Goal: Transaction & Acquisition: Obtain resource

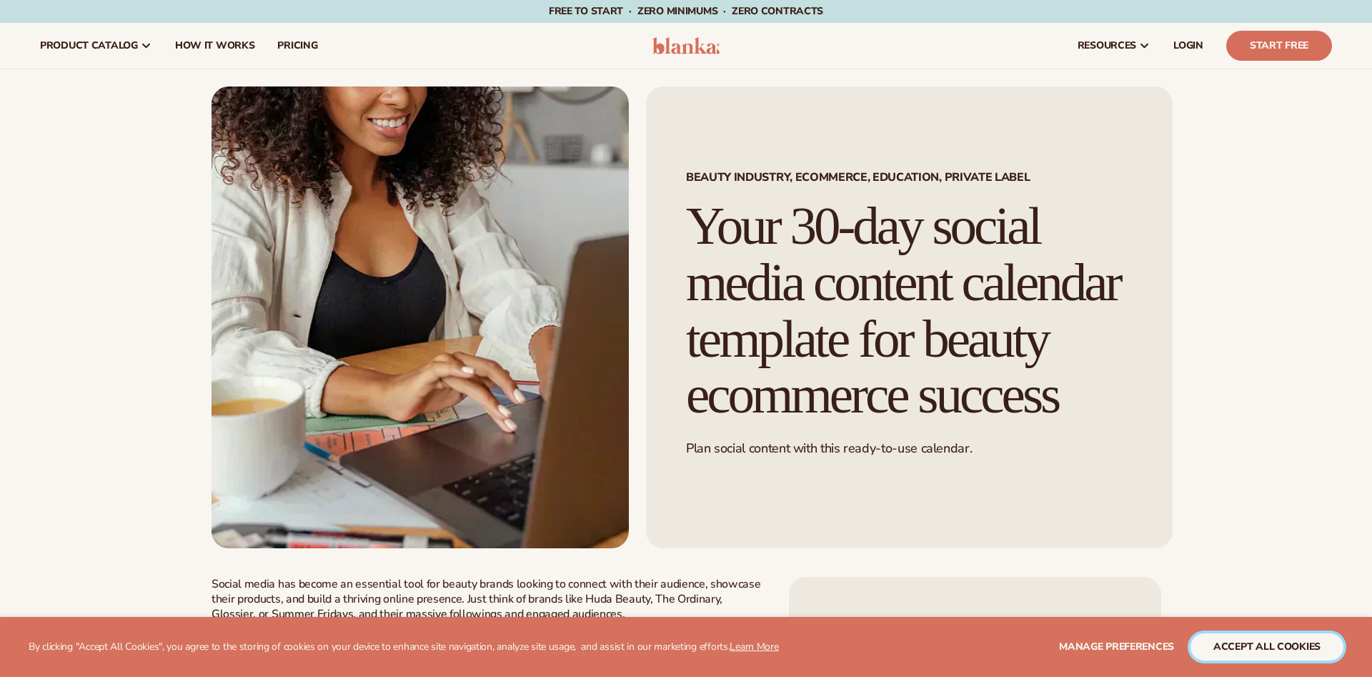
click at [1277, 639] on button "accept all cookies" at bounding box center [1266, 646] width 153 height 27
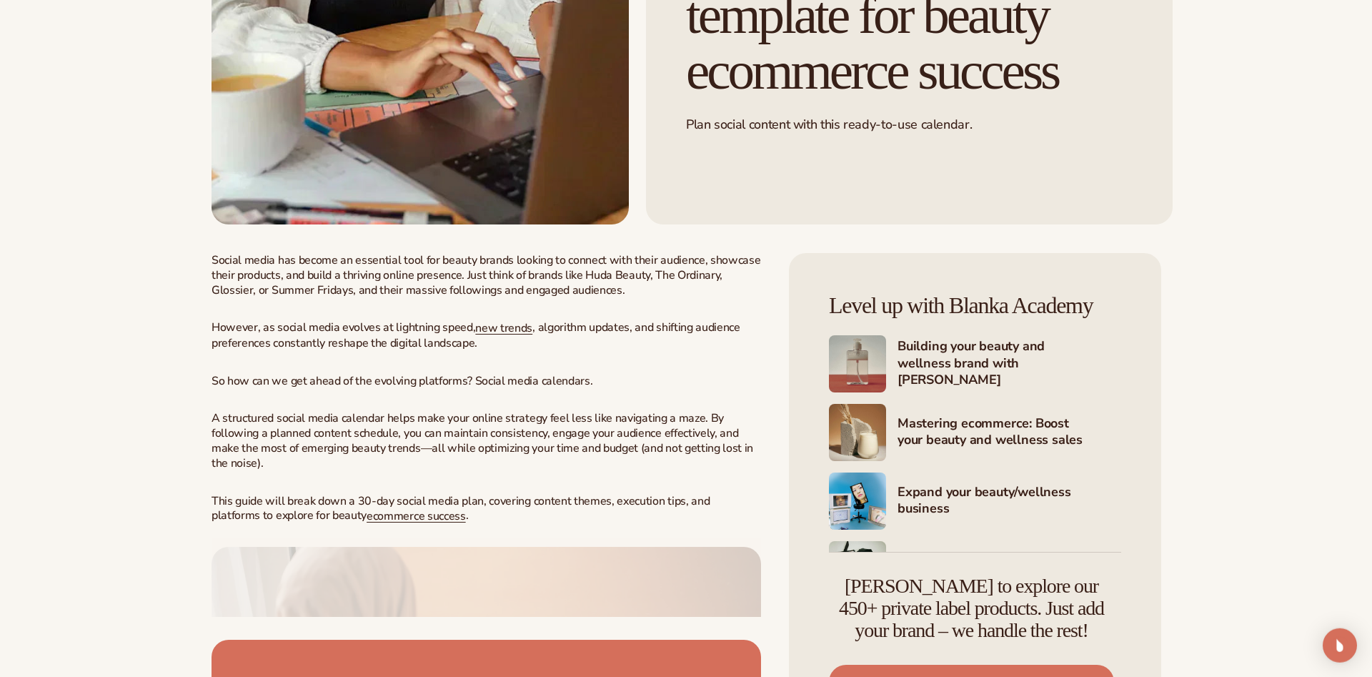
scroll to position [534, 0]
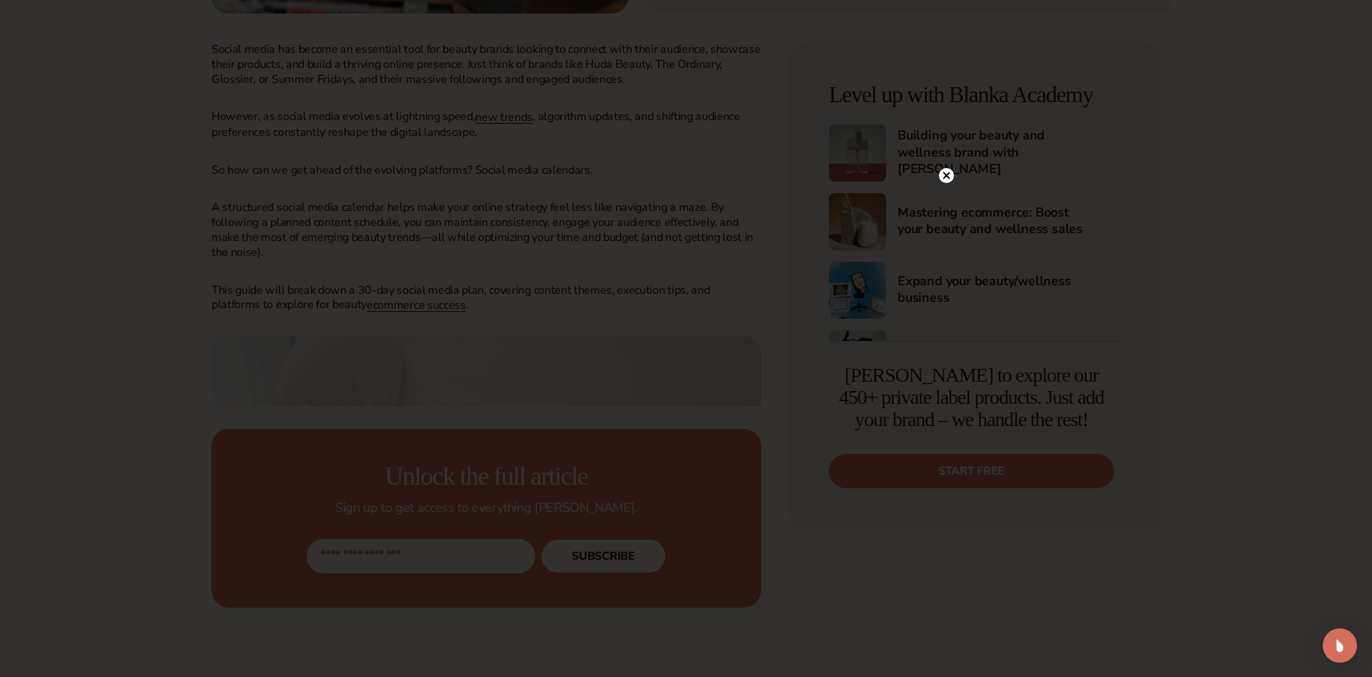
click at [947, 179] on circle at bounding box center [946, 175] width 15 height 15
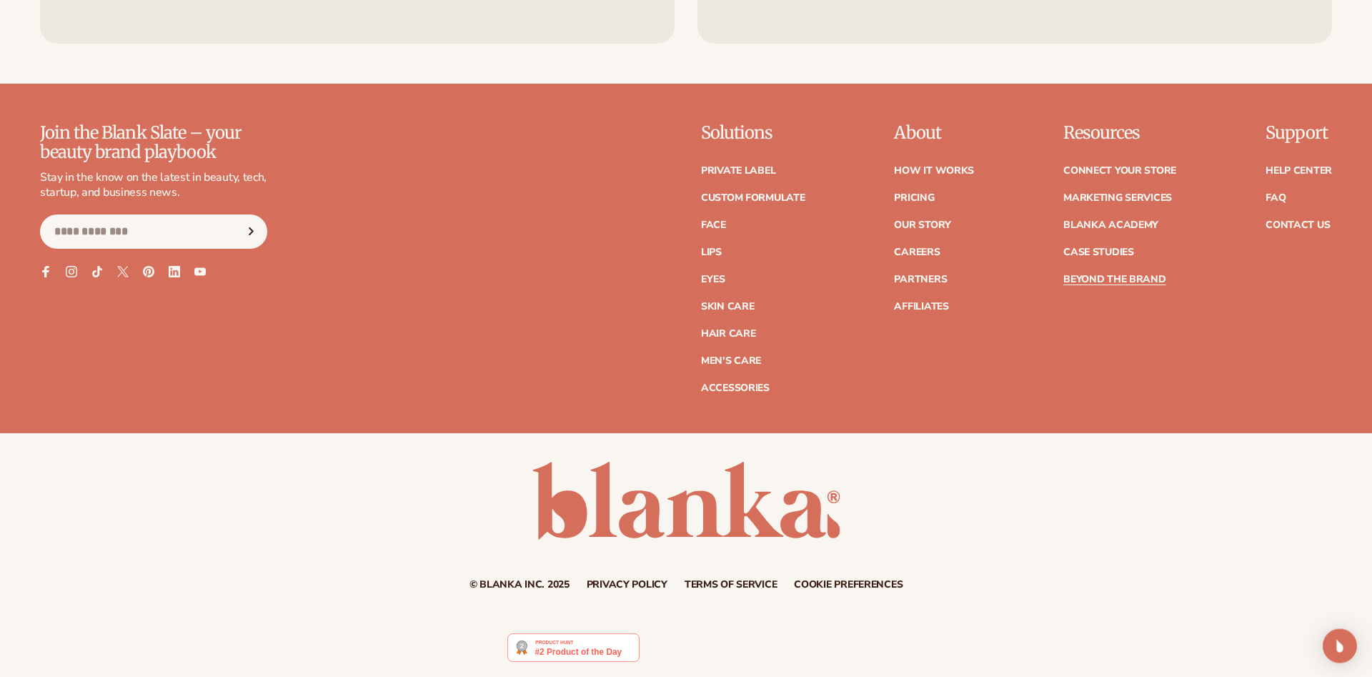
scroll to position [2208, 0]
click at [903, 200] on link "Pricing" at bounding box center [914, 198] width 40 height 10
click at [922, 176] on link "How It Works" at bounding box center [934, 171] width 80 height 10
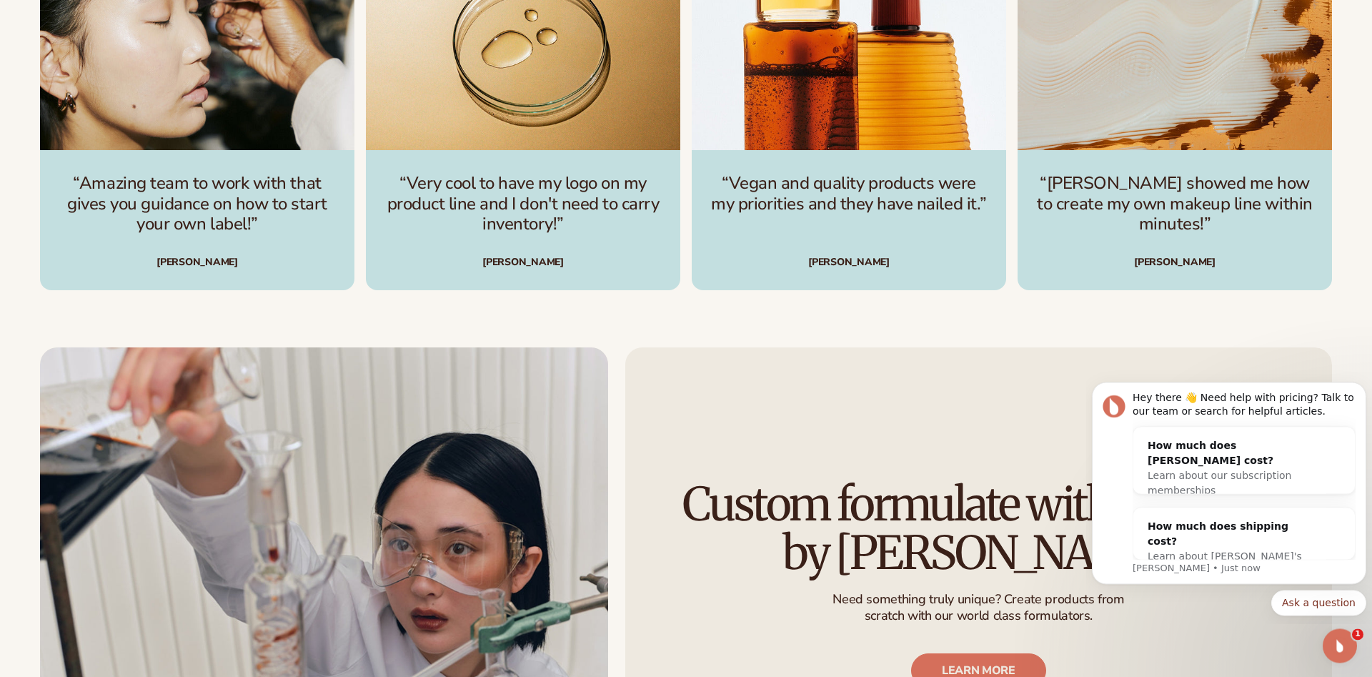
scroll to position [2672, 0]
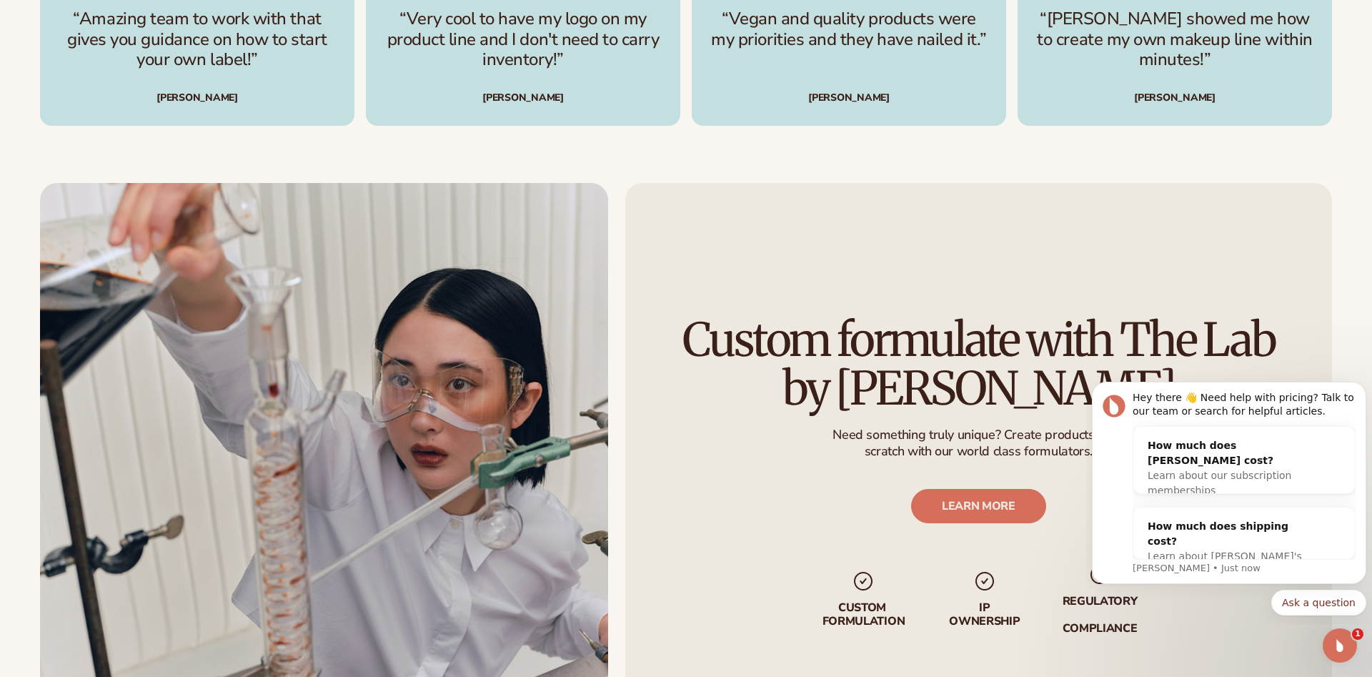
click at [687, 519] on div "Custom formulate with The Lab by Blanka Need something truly unique? Create pro…" at bounding box center [978, 476] width 707 height 586
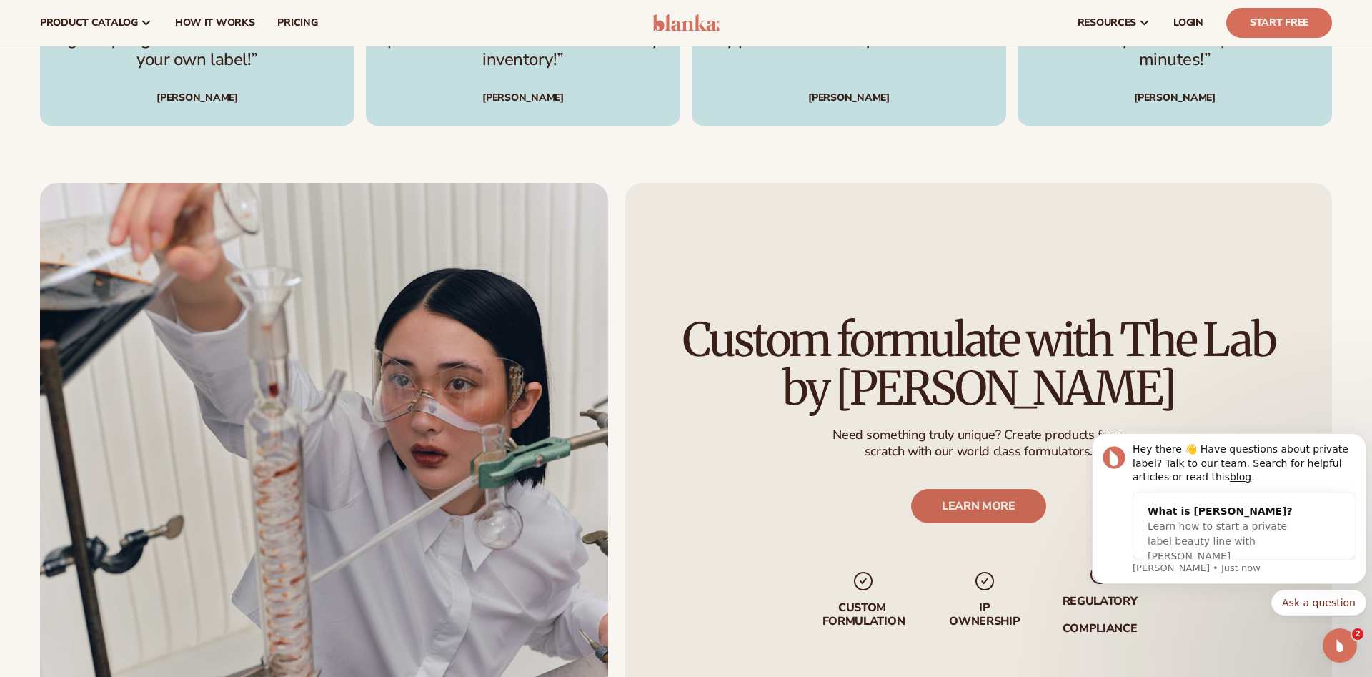
click at [963, 502] on link "LEARN MORE" at bounding box center [978, 506] width 135 height 34
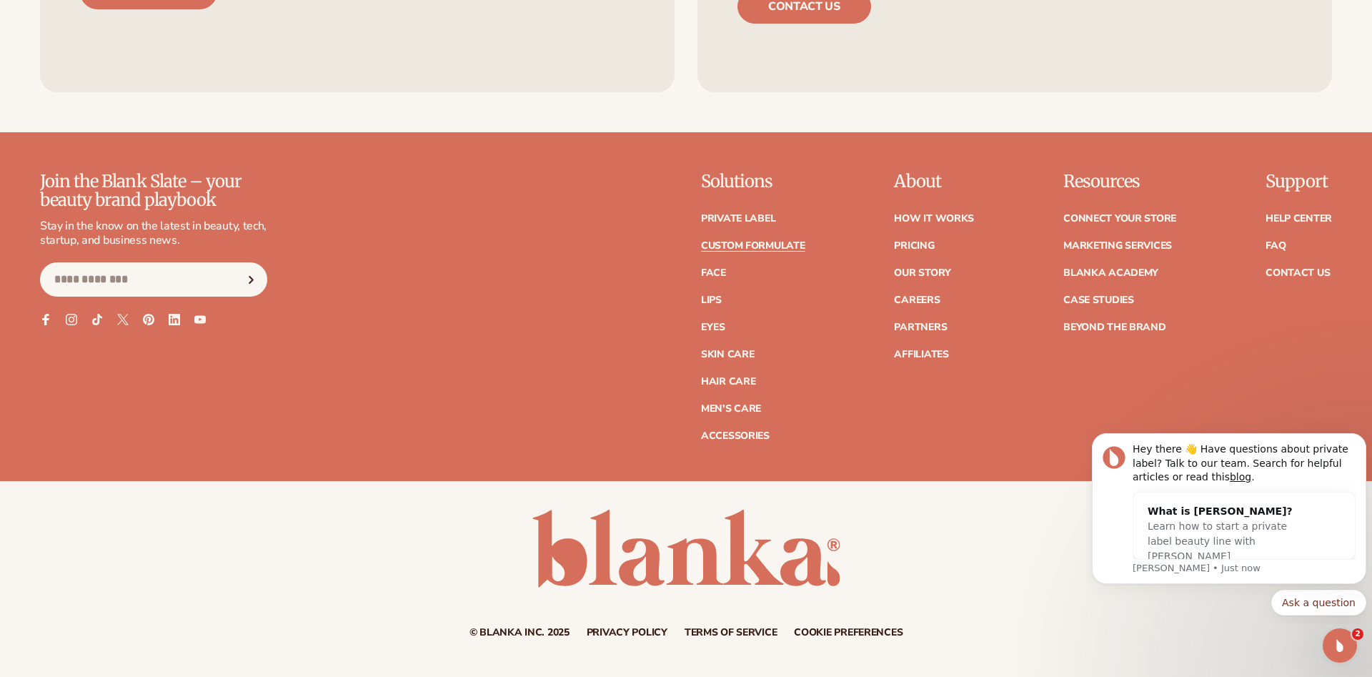
scroll to position [2186, 0]
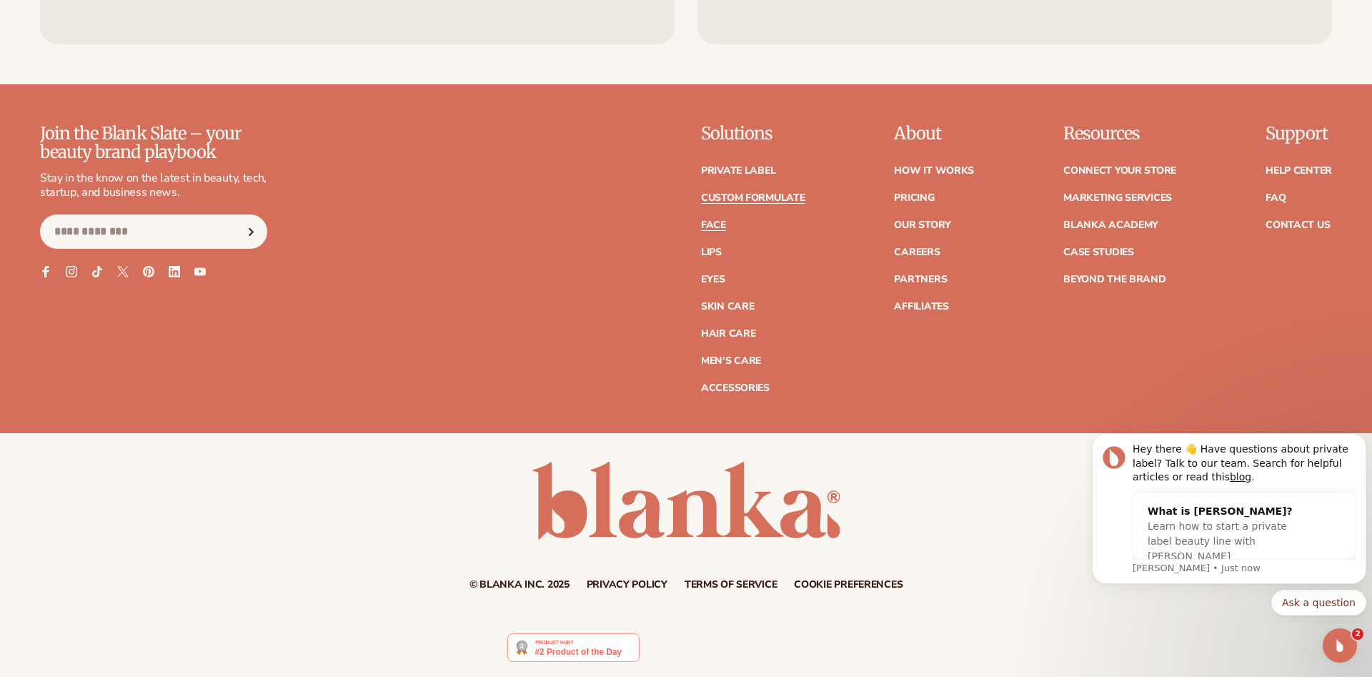
click at [705, 230] on link "Face" at bounding box center [713, 225] width 25 height 10
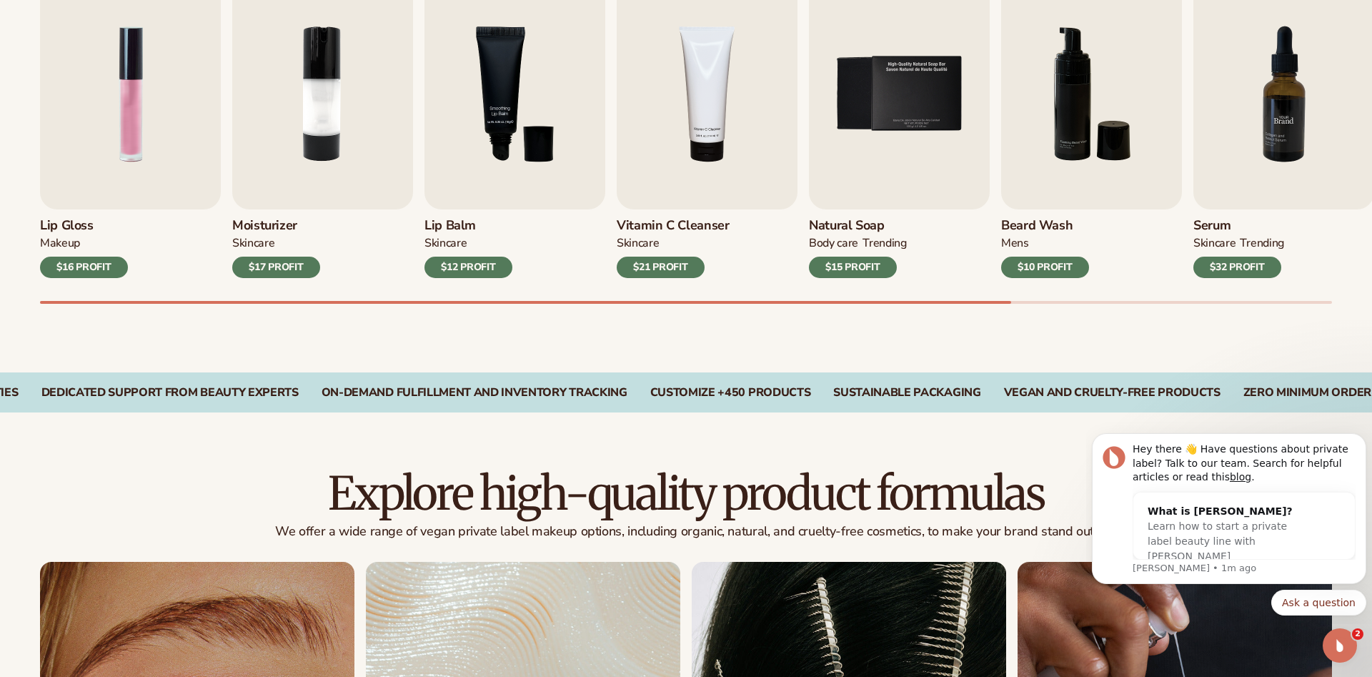
click at [1290, 157] on img "7 / 9" at bounding box center [1283, 94] width 181 height 231
click at [1284, 136] on img "7 / 9" at bounding box center [1283, 94] width 181 height 231
click at [1257, 264] on div "$32 PROFIT" at bounding box center [1237, 266] width 88 height 21
click at [1274, 114] on img "7 / 9" at bounding box center [1283, 94] width 181 height 231
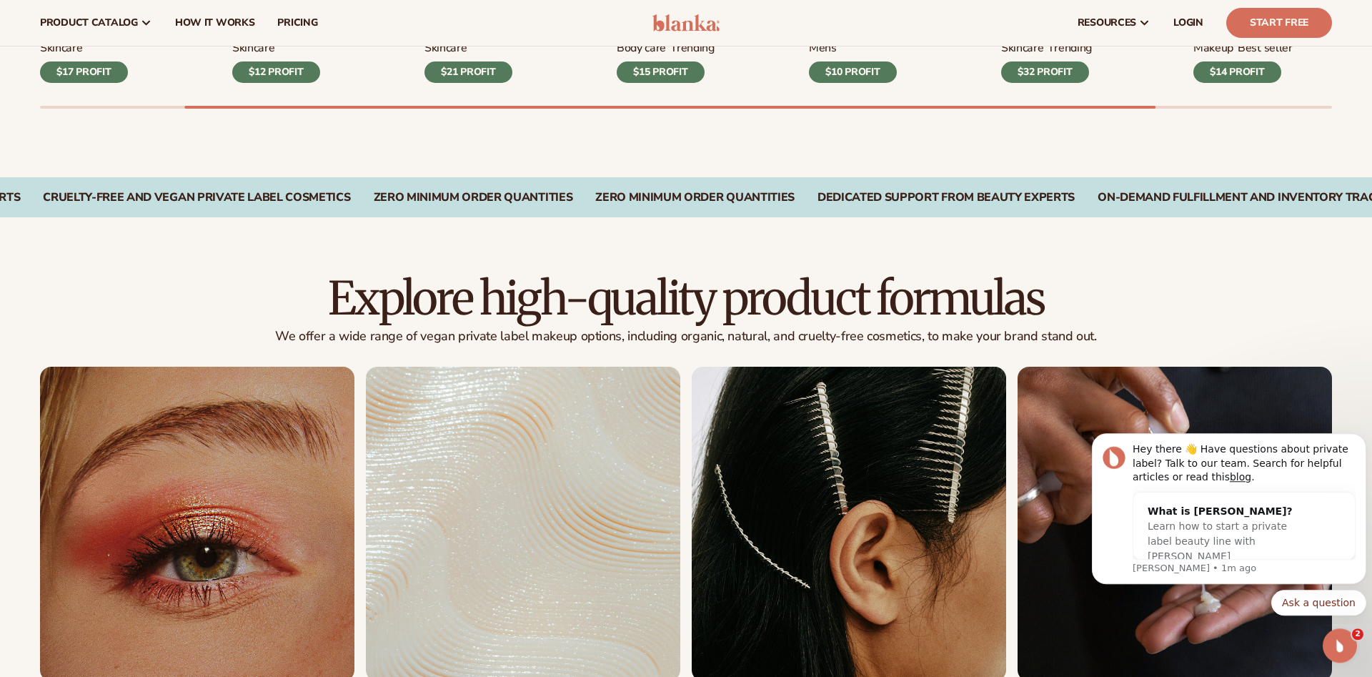
scroll to position [534, 0]
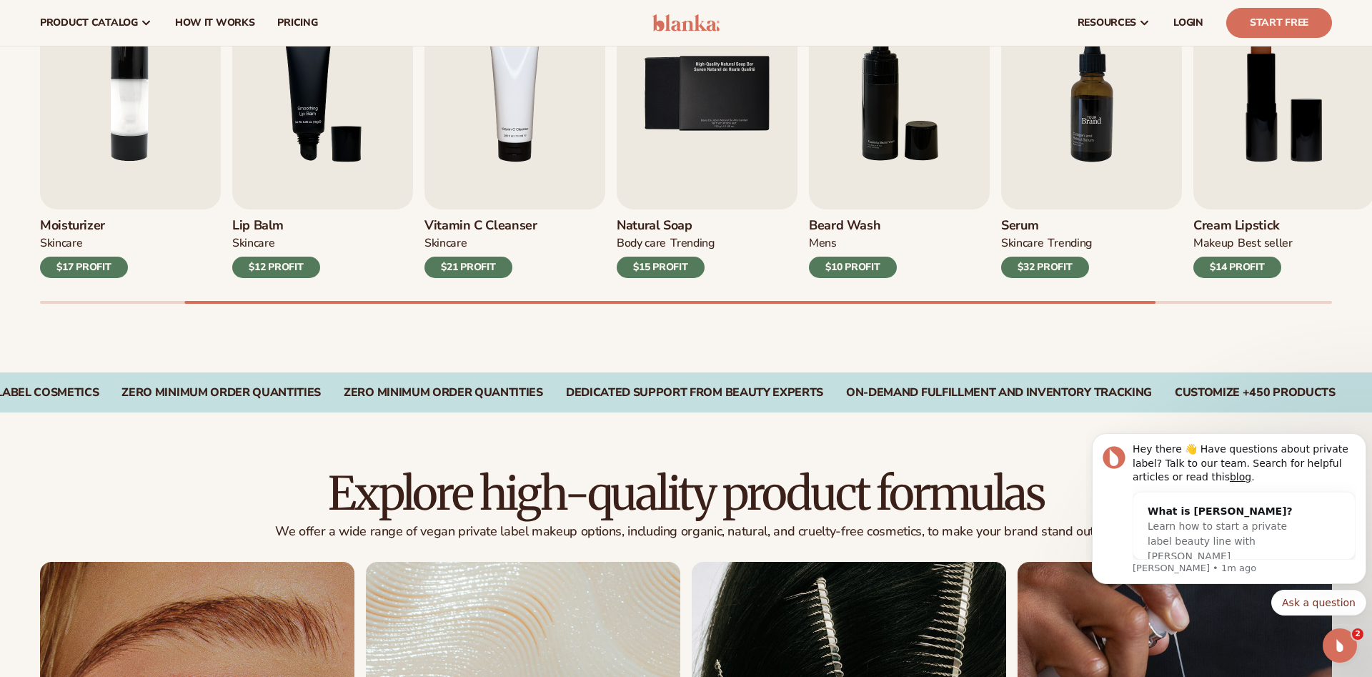
click at [1047, 139] on img "7 / 9" at bounding box center [1091, 94] width 181 height 231
click at [1089, 136] on img "7 / 9" at bounding box center [1091, 94] width 181 height 231
click at [334, 139] on img "3 / 9" at bounding box center [322, 94] width 181 height 231
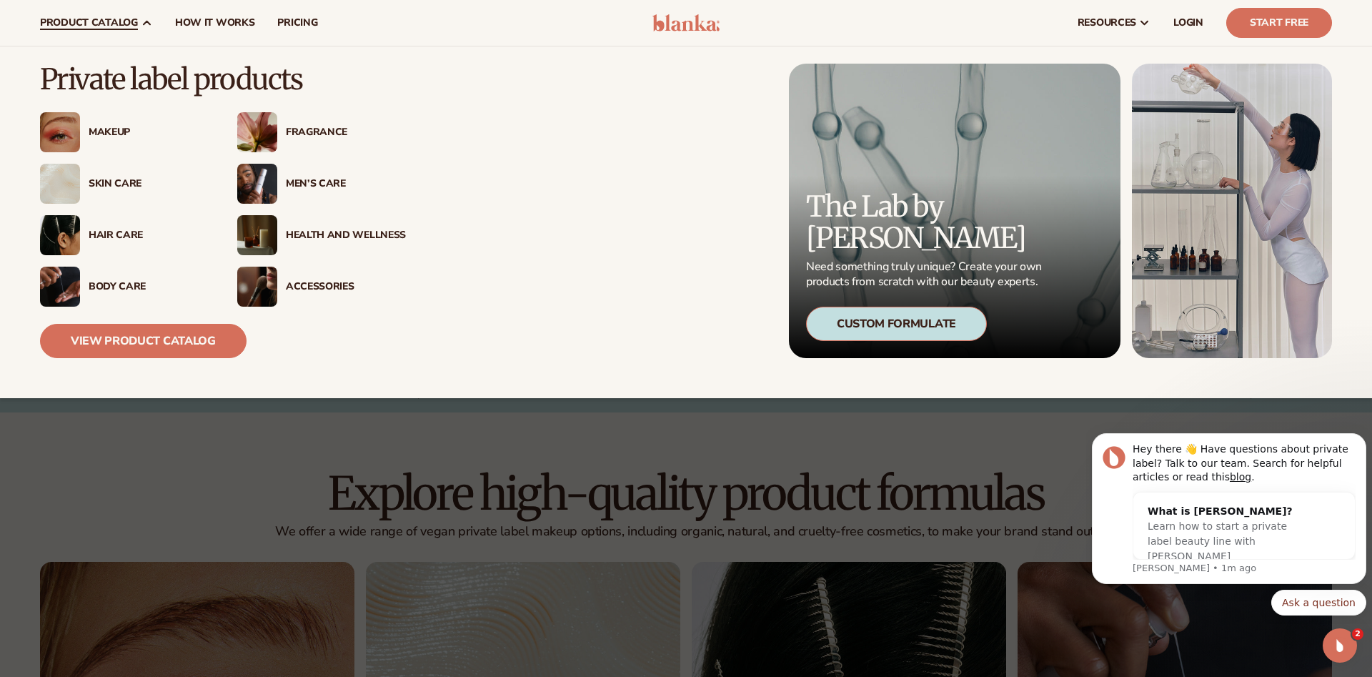
click at [104, 238] on div "Hair Care" at bounding box center [149, 235] width 120 height 12
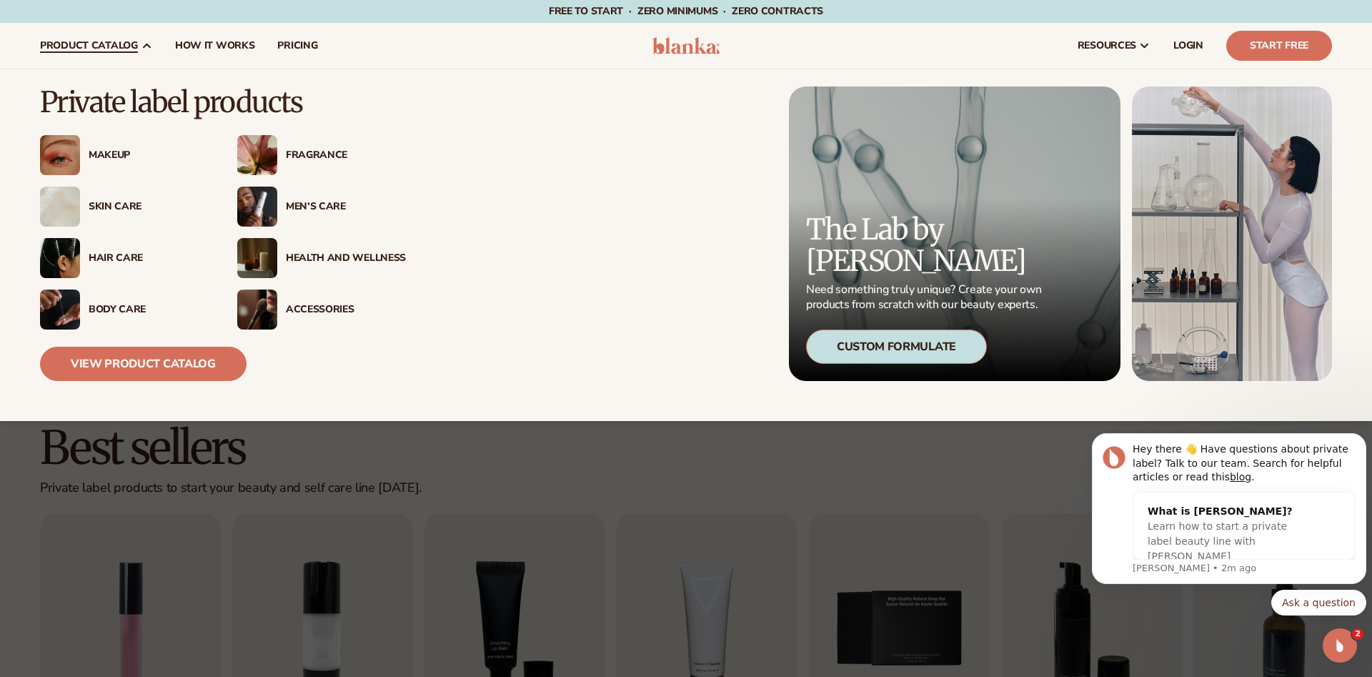
click at [67, 256] on img at bounding box center [60, 258] width 40 height 40
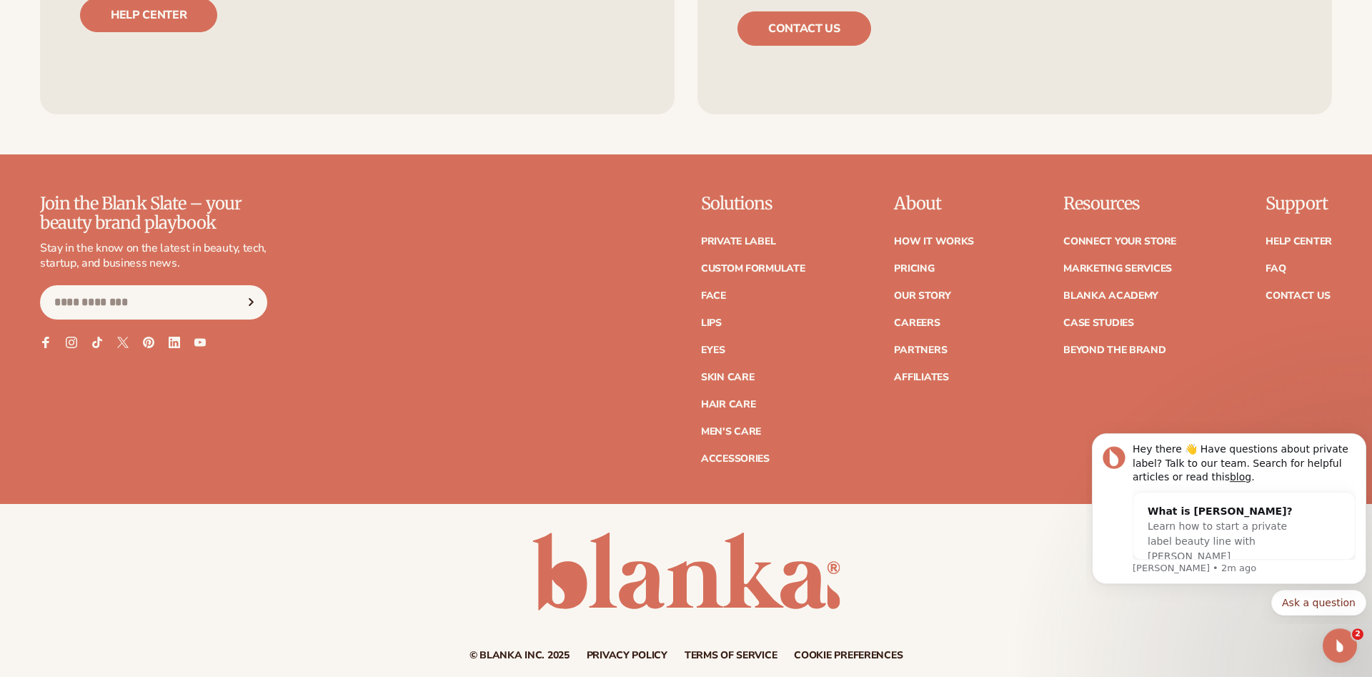
scroll to position [2809, 0]
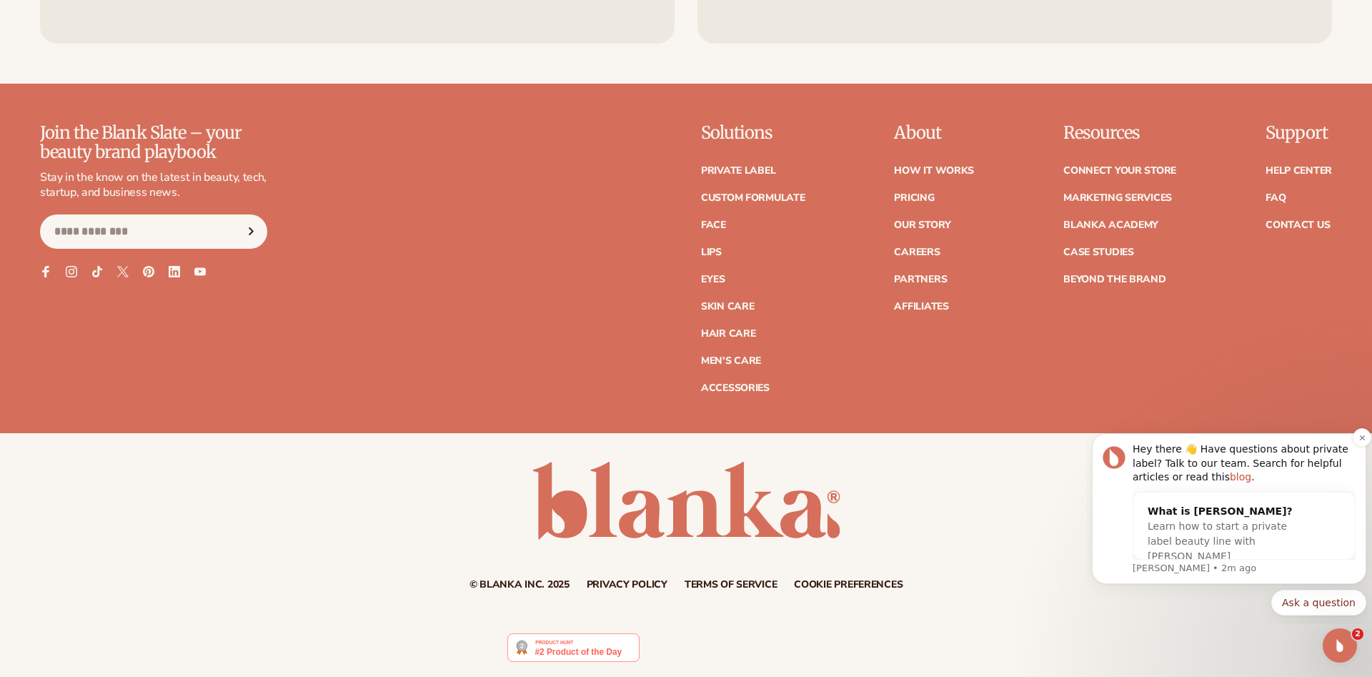
click at [1230, 481] on link "blog" at bounding box center [1240, 476] width 21 height 11
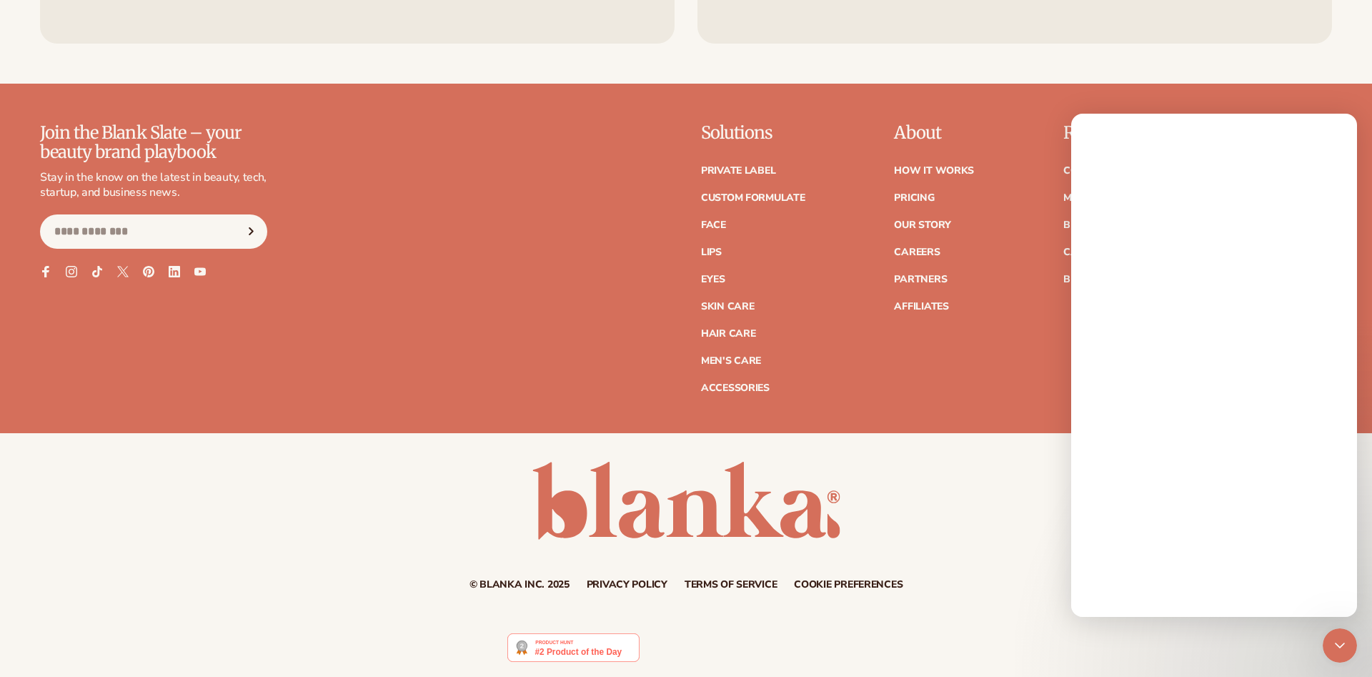
scroll to position [0, 0]
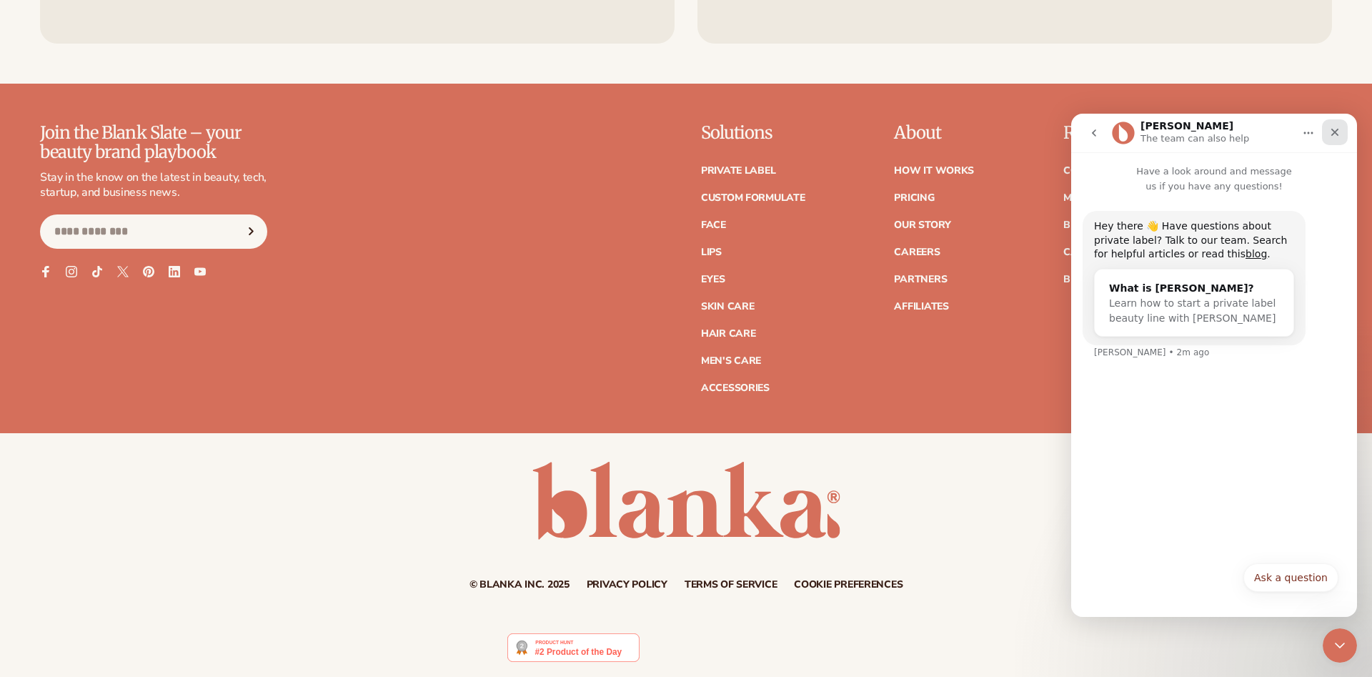
click at [1335, 137] on icon "Close" at bounding box center [1334, 131] width 11 height 11
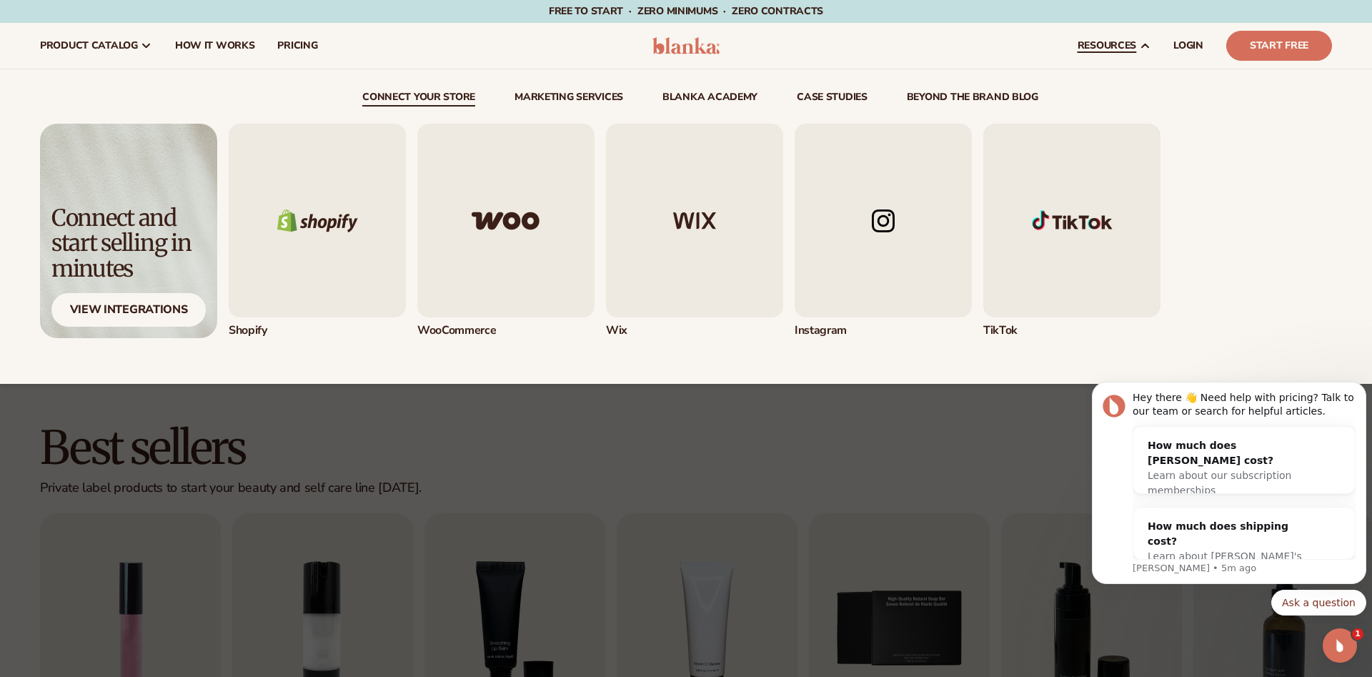
click at [1102, 48] on span "resources" at bounding box center [1106, 45] width 59 height 11
click at [872, 233] on img "4 / 5" at bounding box center [882, 221] width 177 height 194
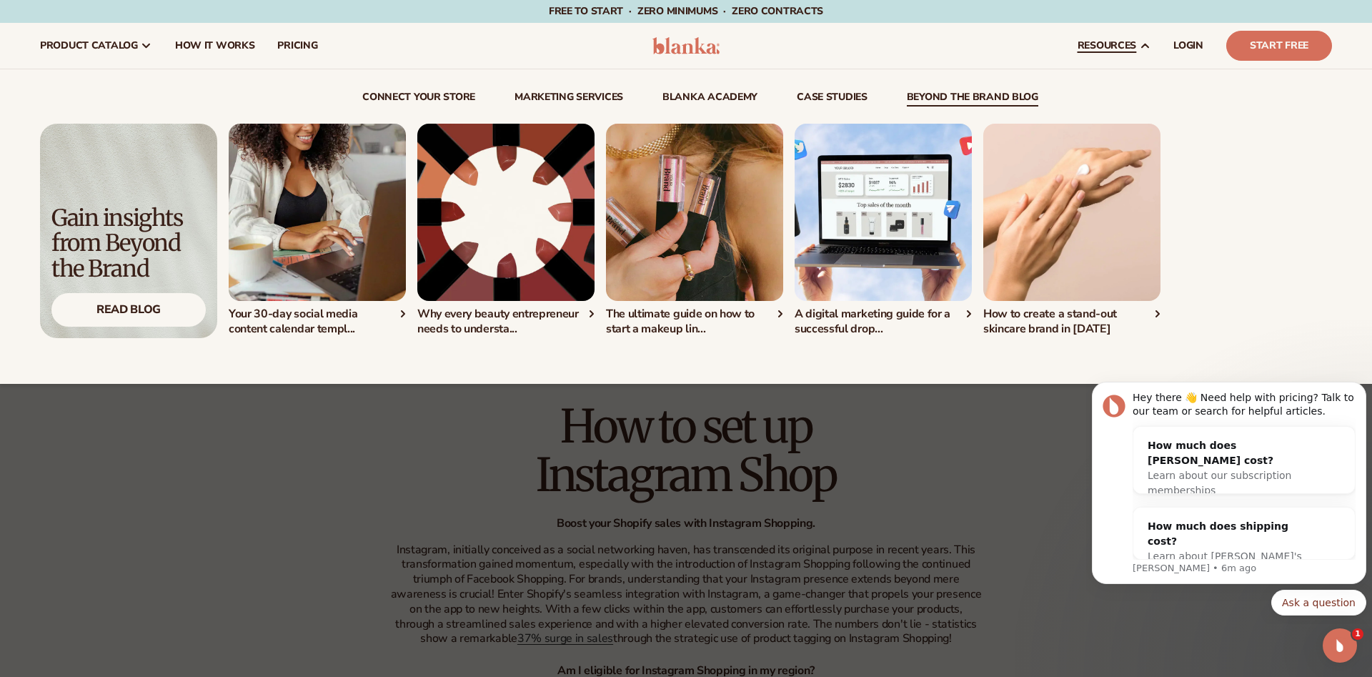
click at [281, 281] on img "1 / 5" at bounding box center [317, 212] width 177 height 177
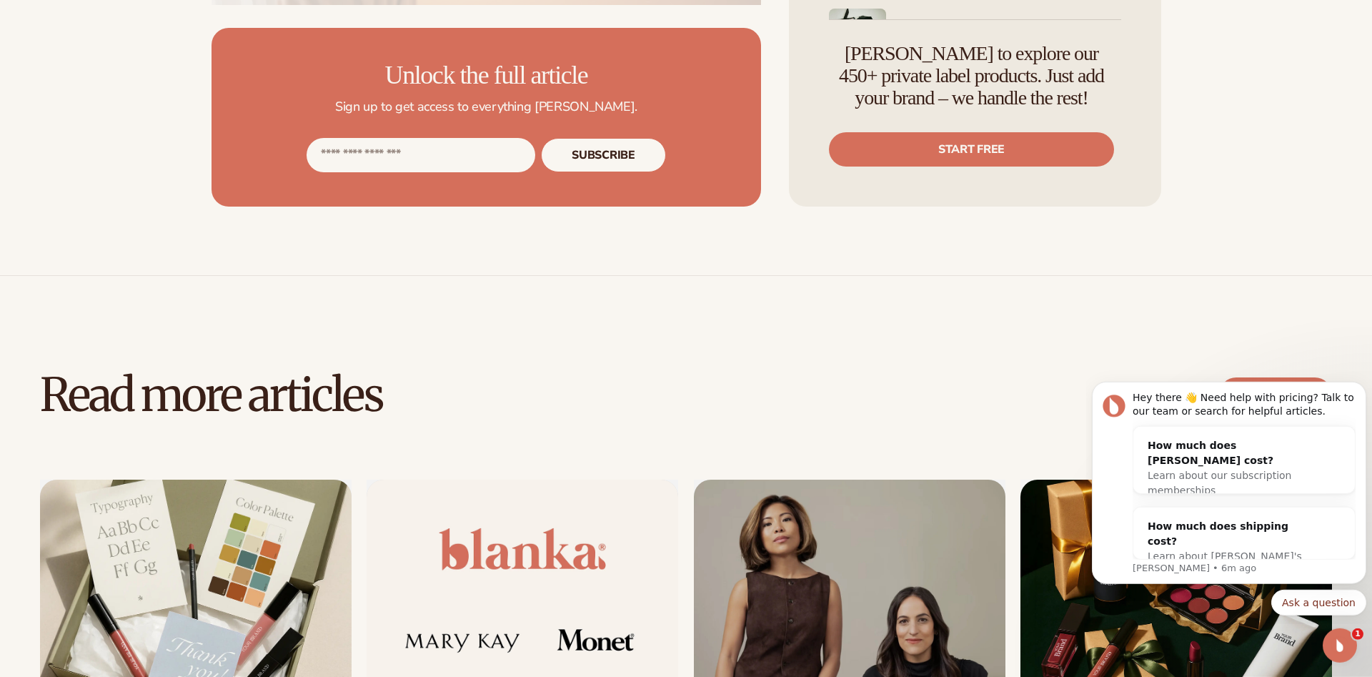
scroll to position [1069, 0]
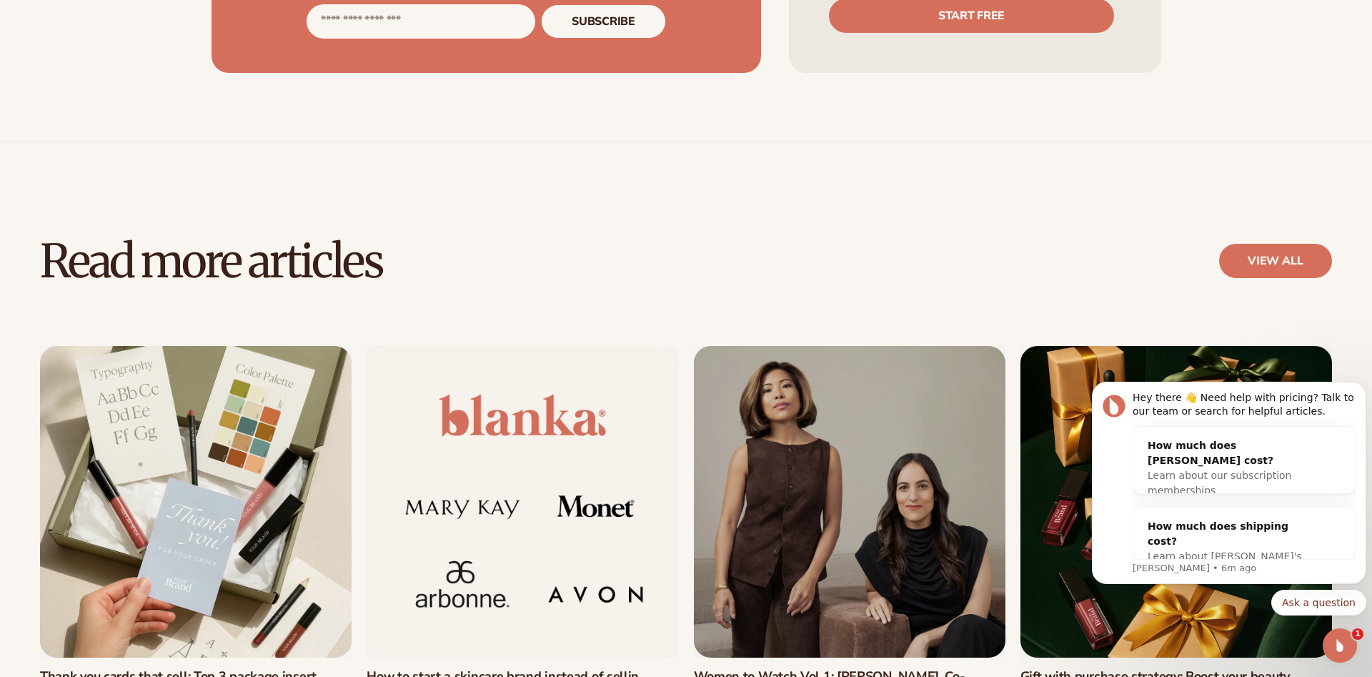
click at [391, 39] on input "Email address" at bounding box center [421, 21] width 229 height 34
type input "**********"
click at [612, 39] on button "Subscribe" at bounding box center [603, 21] width 124 height 34
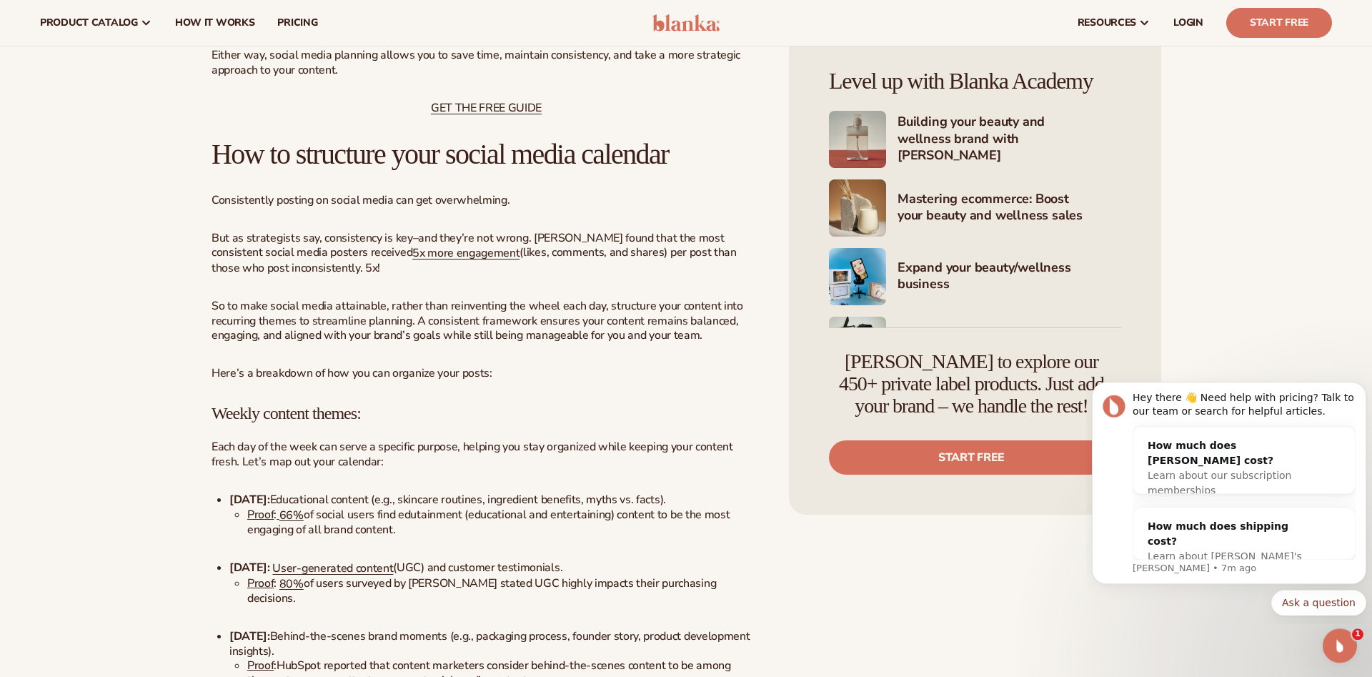
scroll to position [1069, 0]
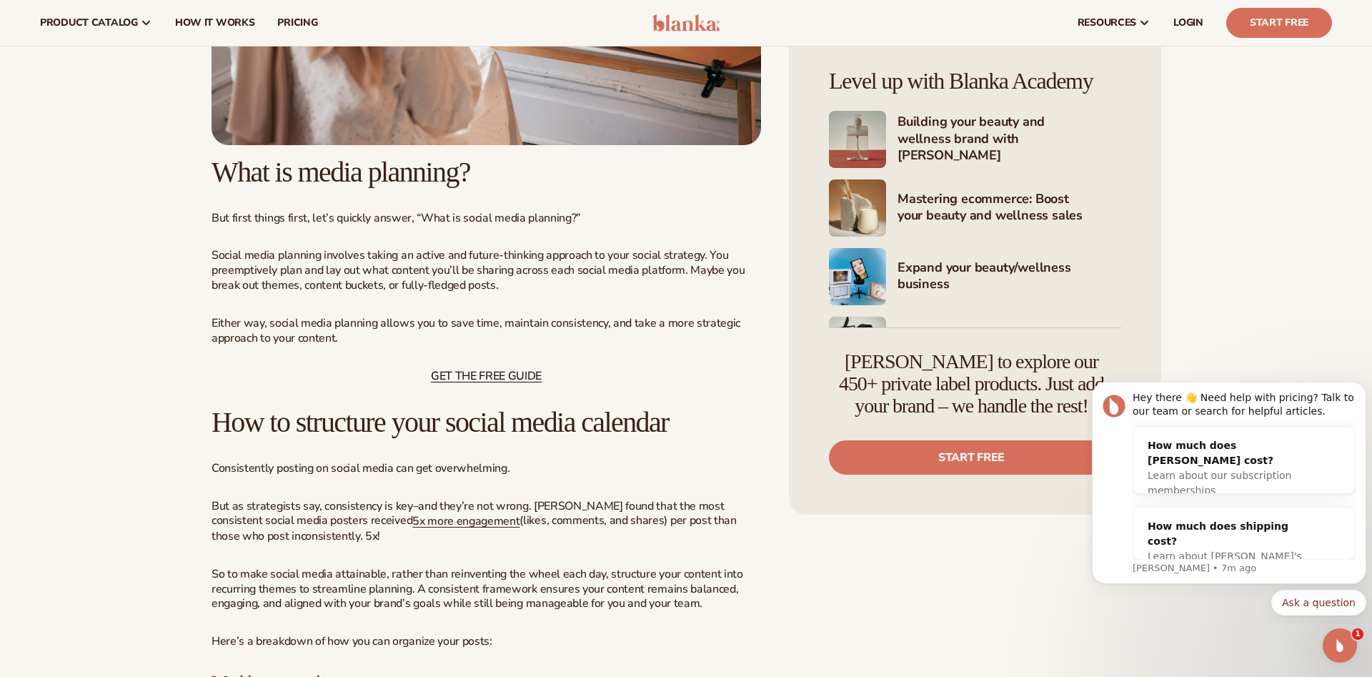
click at [488, 384] on span "GET THE FREE GUIDE" at bounding box center [486, 376] width 111 height 16
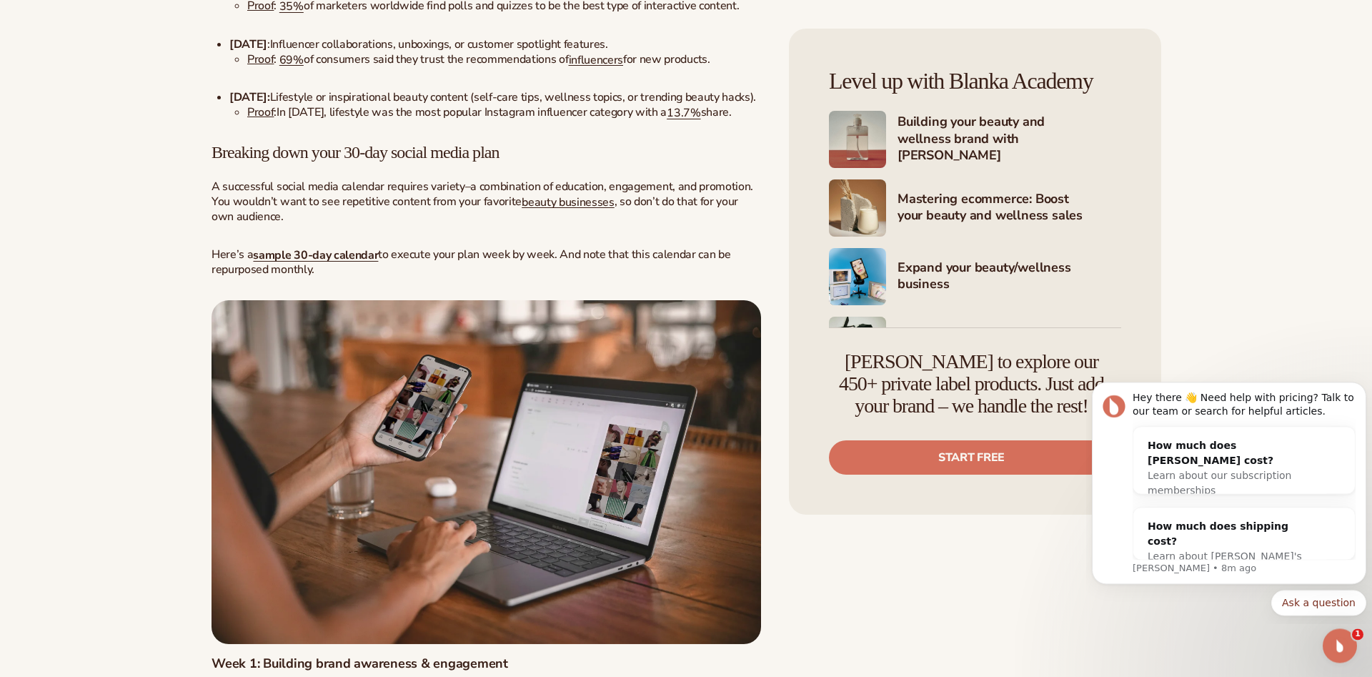
scroll to position [2138, 0]
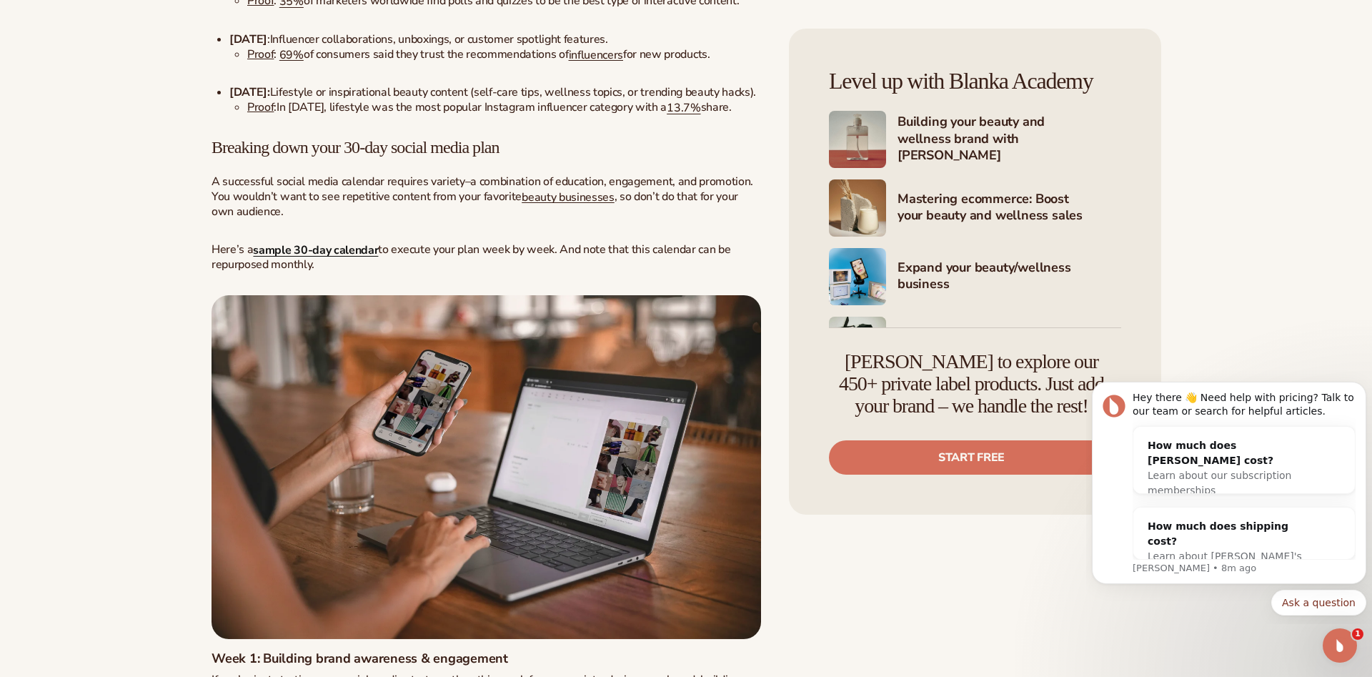
click at [328, 258] on strong "sample 30-day calendar" at bounding box center [315, 250] width 125 height 16
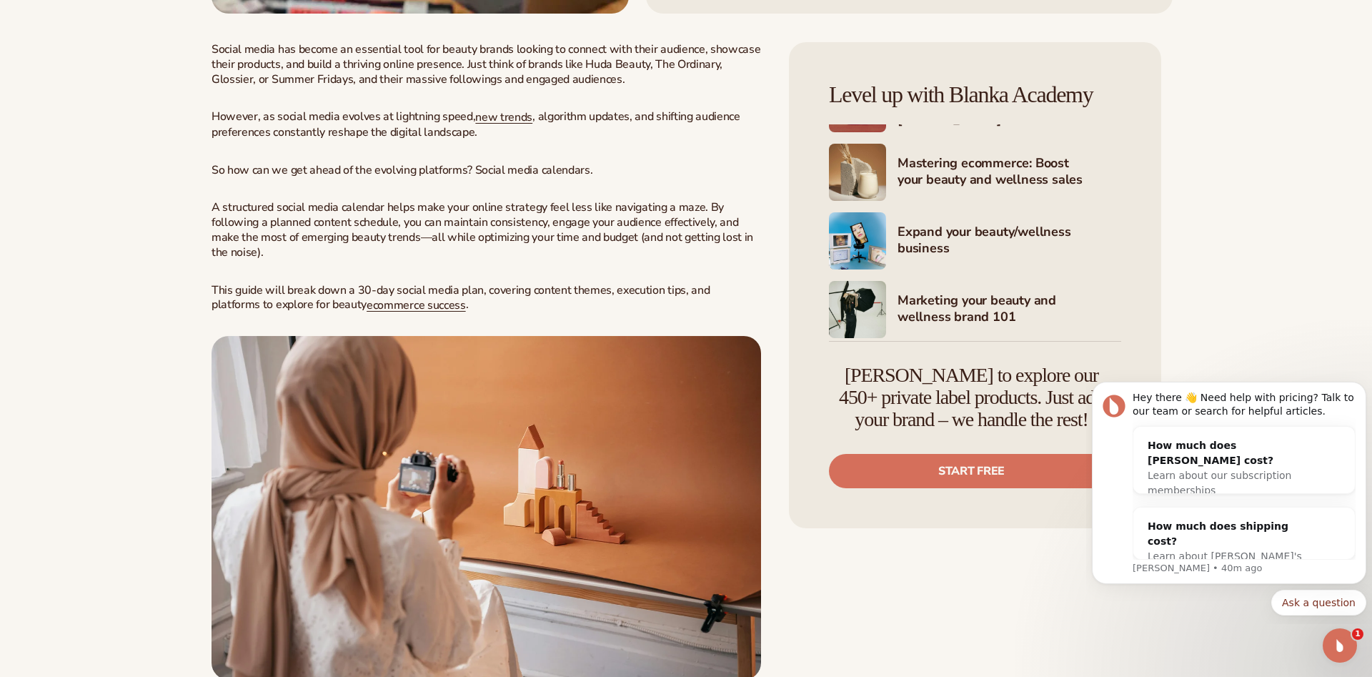
scroll to position [69, 0]
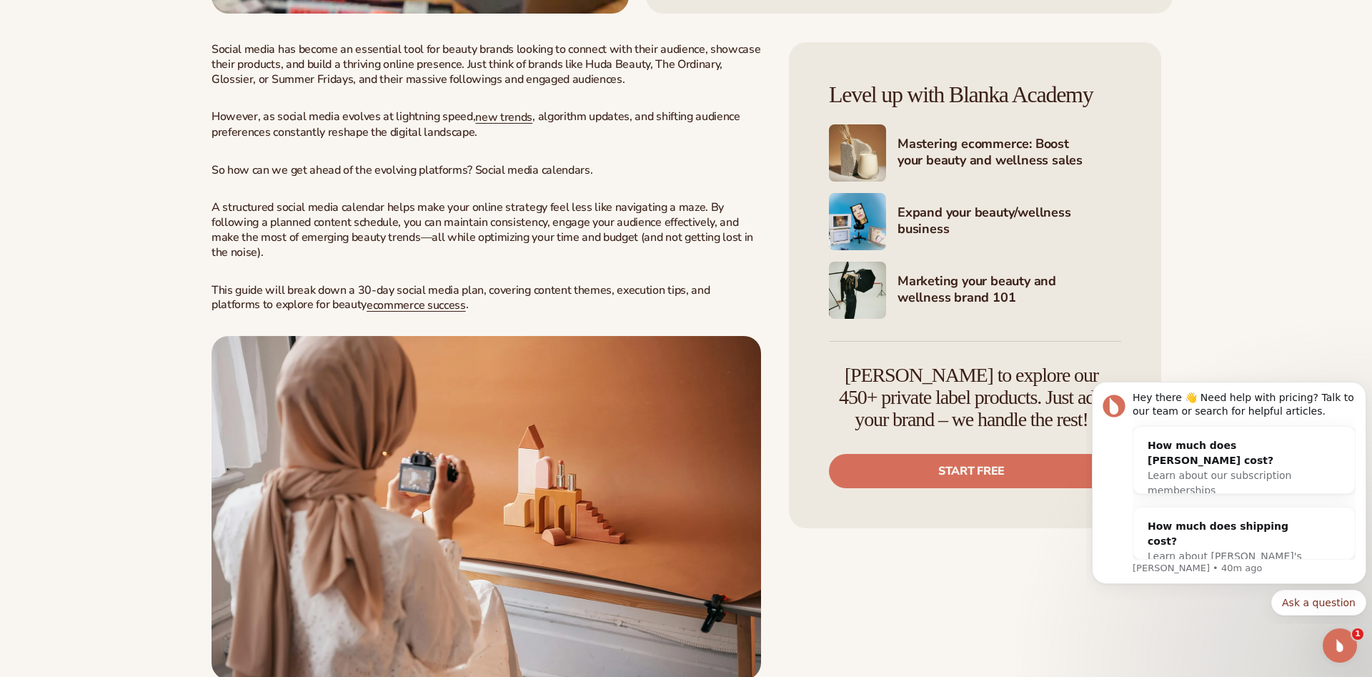
click at [942, 308] on h4 "Marketing your beauty and wellness brand 101" at bounding box center [1009, 290] width 224 height 35
